Goal: Feedback & Contribution: Leave review/rating

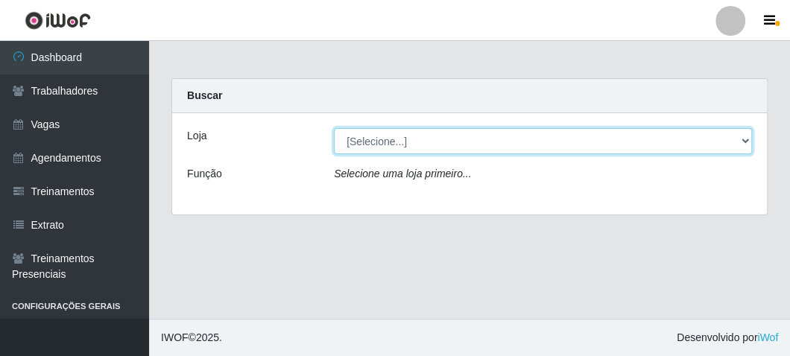
click at [360, 136] on select "[Selecione...] FrigoMaster" at bounding box center [543, 141] width 418 height 26
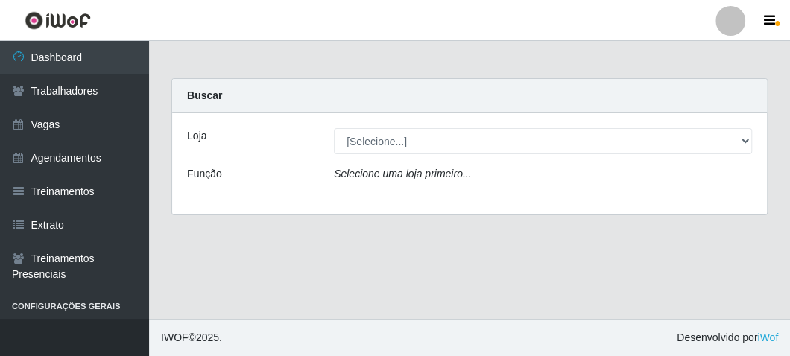
click at [374, 195] on div "Loja [Selecione...] FrigoMaster Função Selecione uma loja primeiro..." at bounding box center [469, 163] width 595 height 101
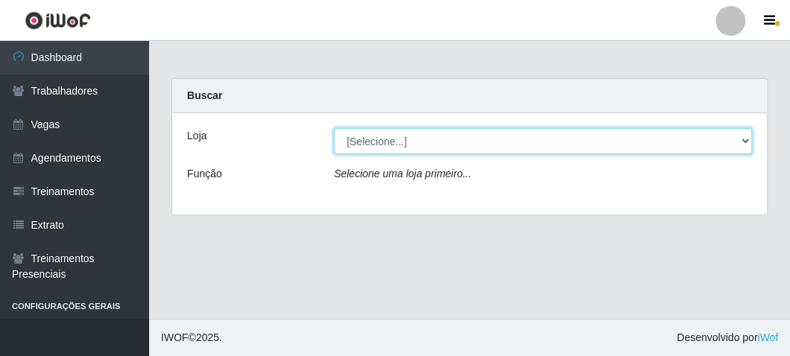
click at [392, 152] on select "[Selecione...] FrigoMaster" at bounding box center [543, 141] width 418 height 26
select select "392"
click at [334, 128] on select "[Selecione...] FrigoMaster" at bounding box center [543, 141] width 418 height 26
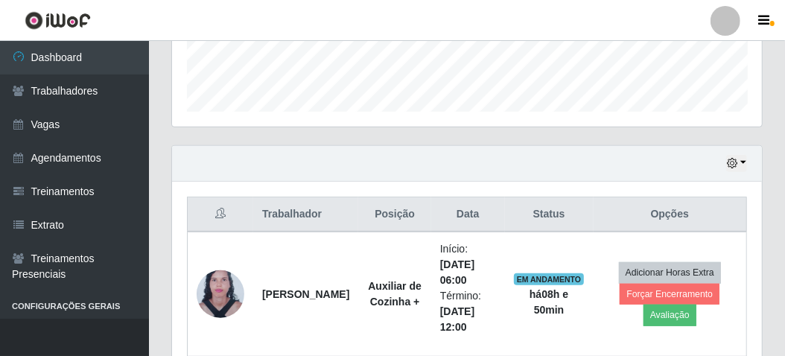
scroll to position [489, 0]
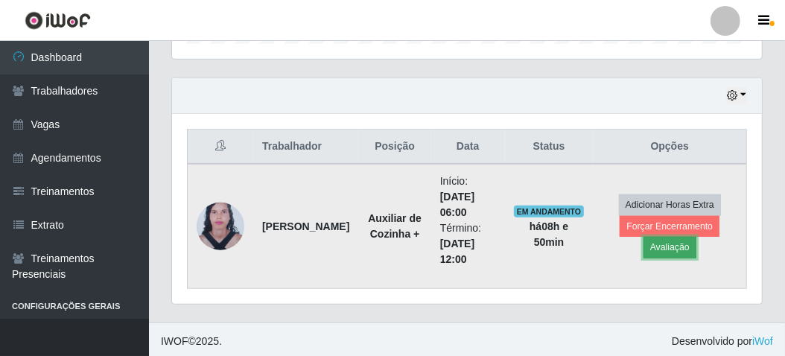
click at [683, 243] on button "Avaliação" at bounding box center [670, 247] width 53 height 21
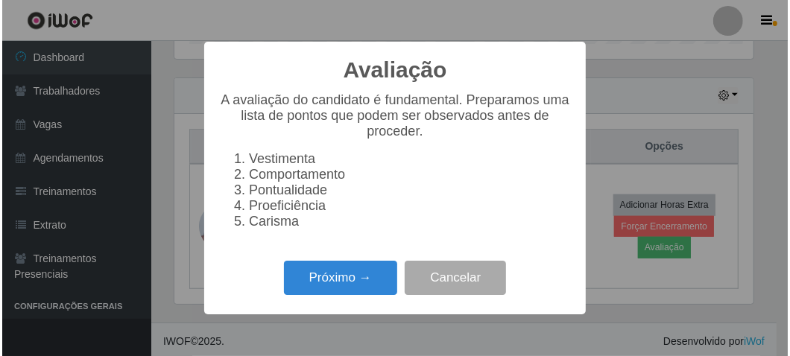
scroll to position [309, 584]
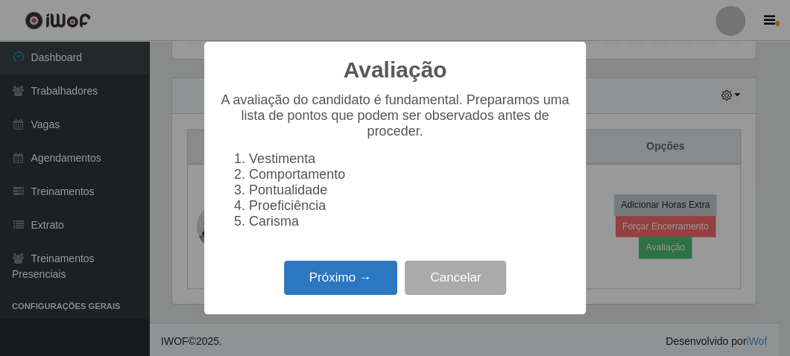
click at [335, 275] on button "Próximo →" at bounding box center [340, 278] width 113 height 35
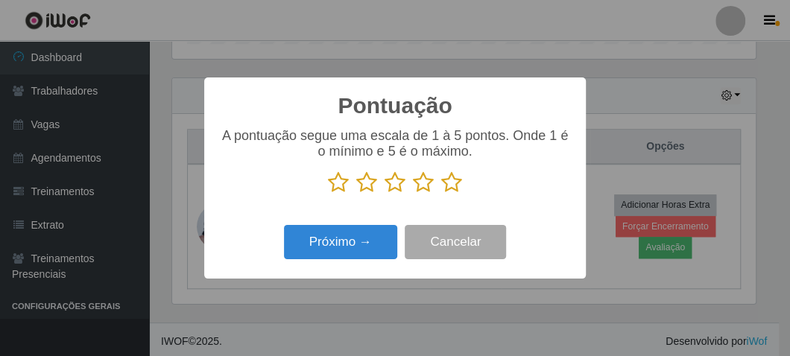
scroll to position [744908, 744634]
click at [455, 184] on icon at bounding box center [451, 182] width 21 height 22
click at [441, 194] on input "radio" at bounding box center [441, 194] width 0 height 0
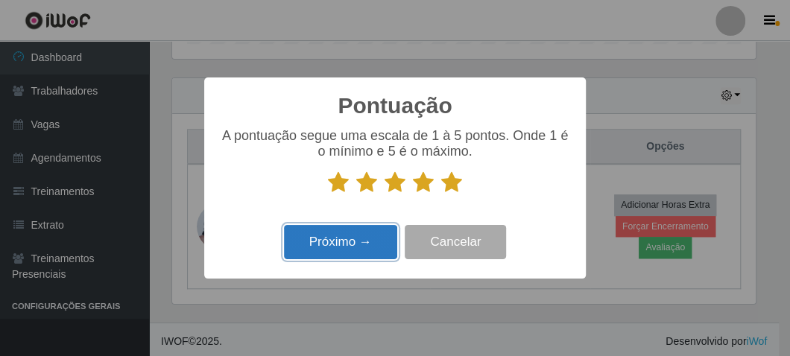
click at [337, 235] on button "Próximo →" at bounding box center [340, 242] width 113 height 35
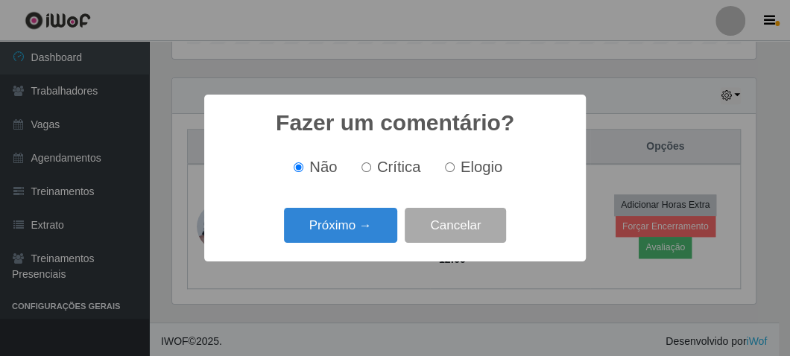
click at [337, 235] on button "Próximo →" at bounding box center [340, 225] width 113 height 35
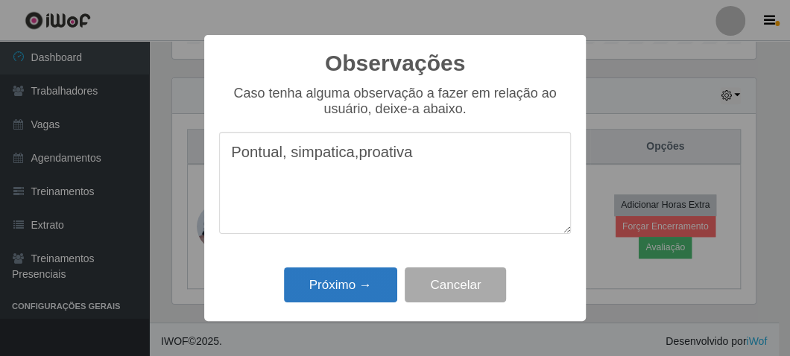
type textarea "Pontual, simpatica,proativa"
click at [306, 287] on button "Próximo →" at bounding box center [340, 285] width 113 height 35
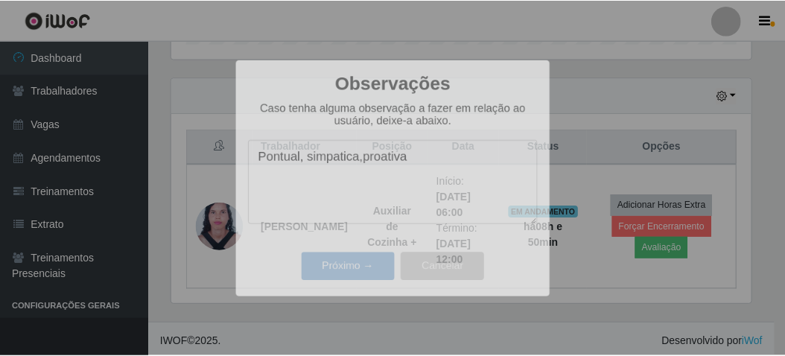
scroll to position [309, 590]
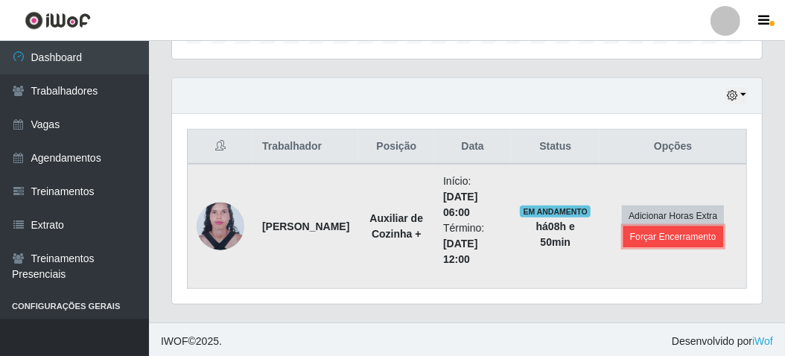
click at [656, 235] on button "Forçar Encerramento" at bounding box center [674, 237] width 100 height 21
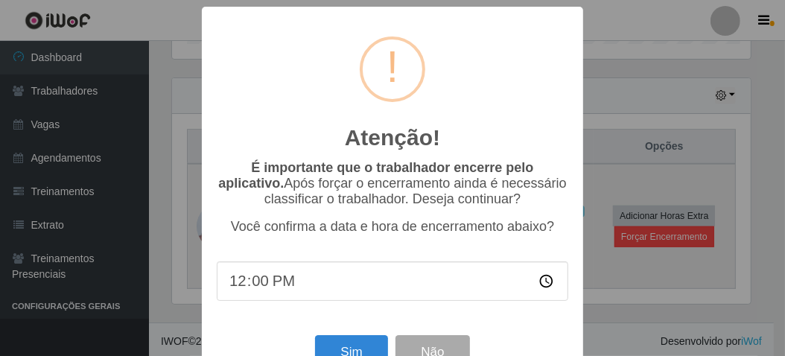
scroll to position [309, 584]
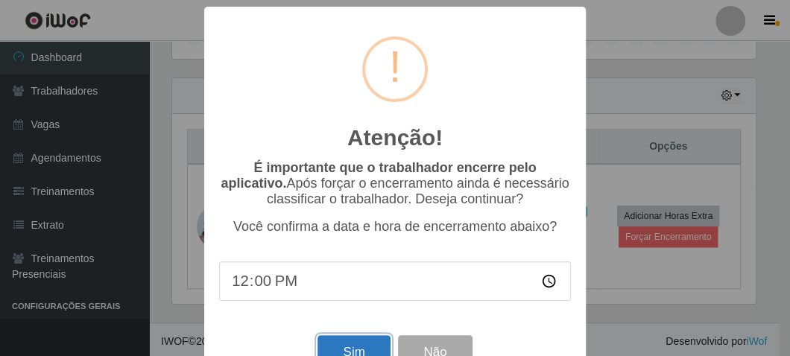
click at [343, 347] on button "Sim" at bounding box center [353, 352] width 72 height 35
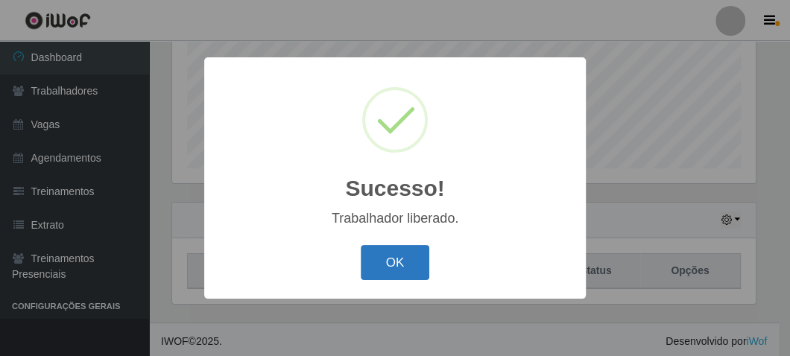
click at [402, 261] on button "OK" at bounding box center [395, 262] width 69 height 35
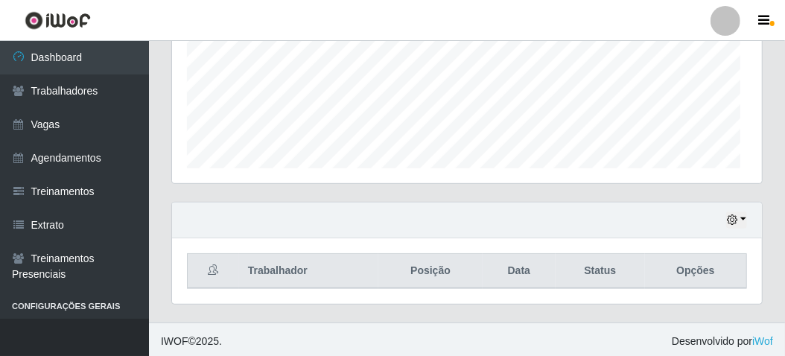
scroll to position [309, 590]
